Goal: Navigation & Orientation: Find specific page/section

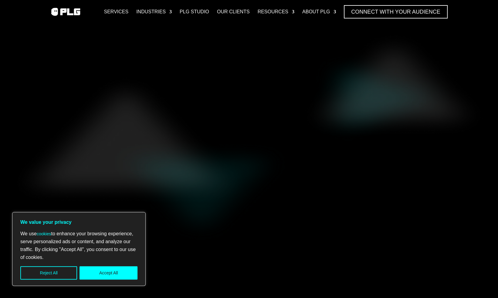
click at [317, 12] on link "About PLG" at bounding box center [319, 11] width 34 height 13
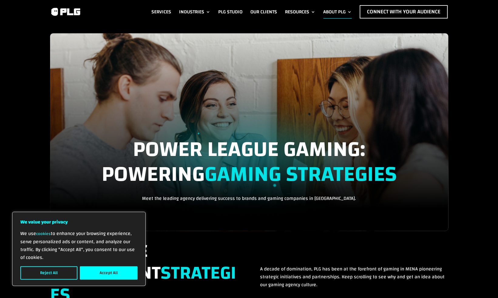
click at [107, 274] on button "Accept All" at bounding box center [109, 273] width 58 height 13
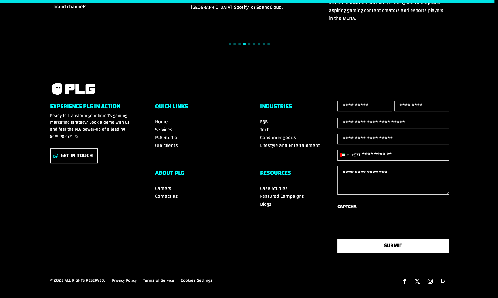
scroll to position [1530, 0]
